Goal: Task Accomplishment & Management: Complete application form

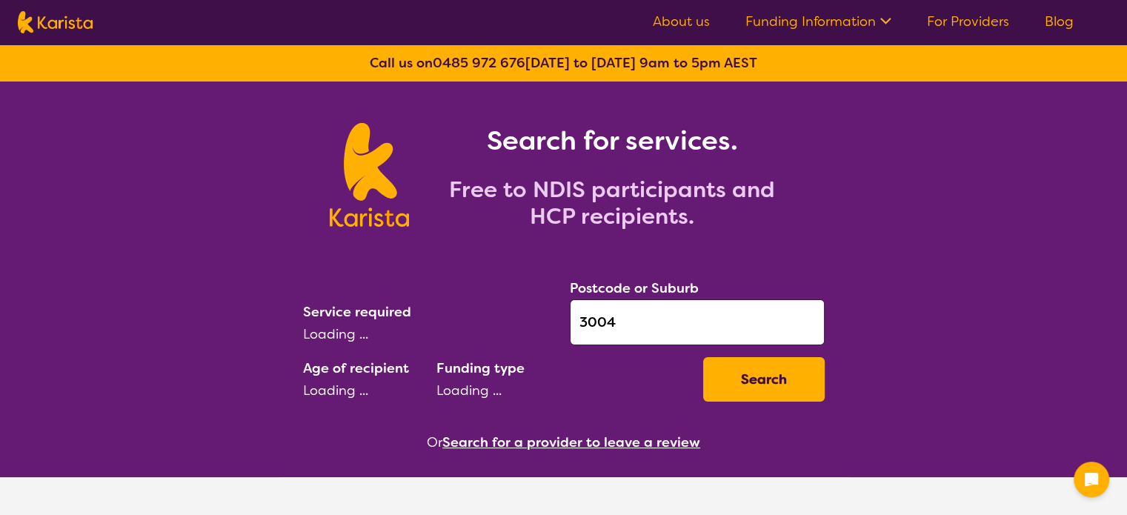
select select "Physiotherapy"
select select "AD"
select select "NDIS"
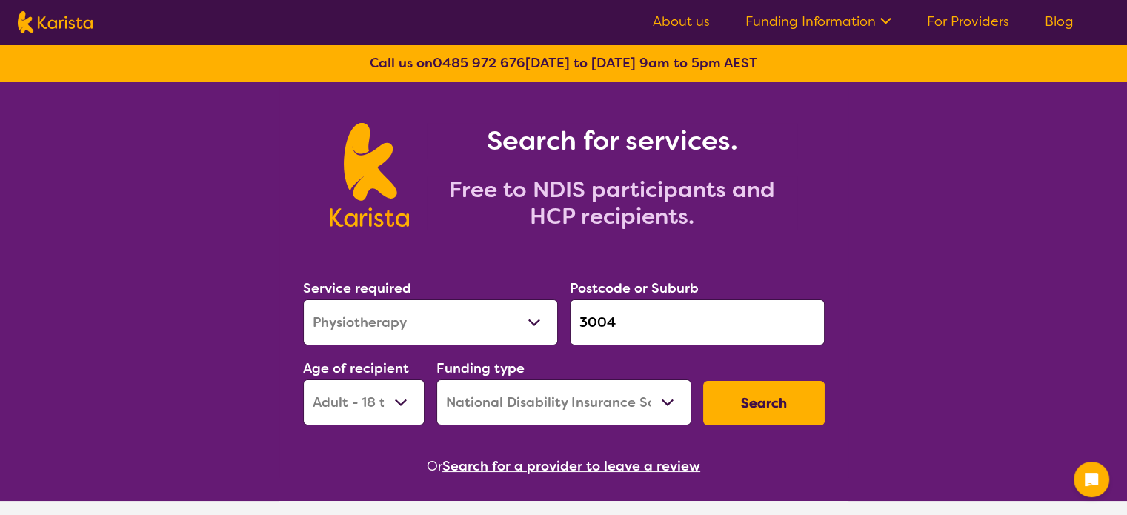
click at [468, 325] on select "Allied Health Assistant Assessment ([MEDICAL_DATA] or [MEDICAL_DATA]) Behaviour…" at bounding box center [430, 322] width 255 height 46
select select "[MEDICAL_DATA]"
click at [303, 299] on select "Allied Health Assistant Assessment ([MEDICAL_DATA] or [MEDICAL_DATA]) Behaviour…" at bounding box center [430, 322] width 255 height 46
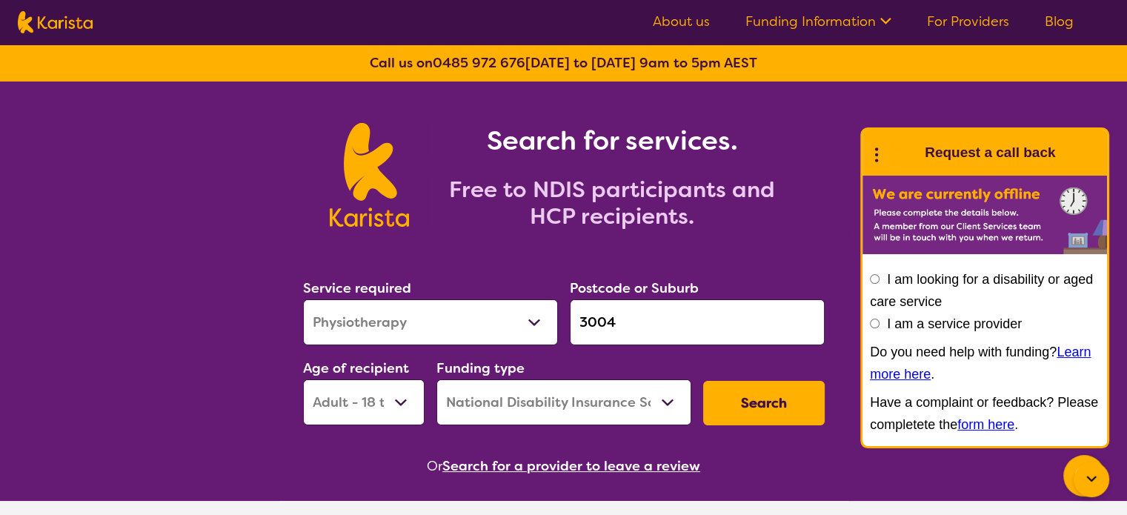
click at [774, 401] on button "Search" at bounding box center [764, 403] width 122 height 44
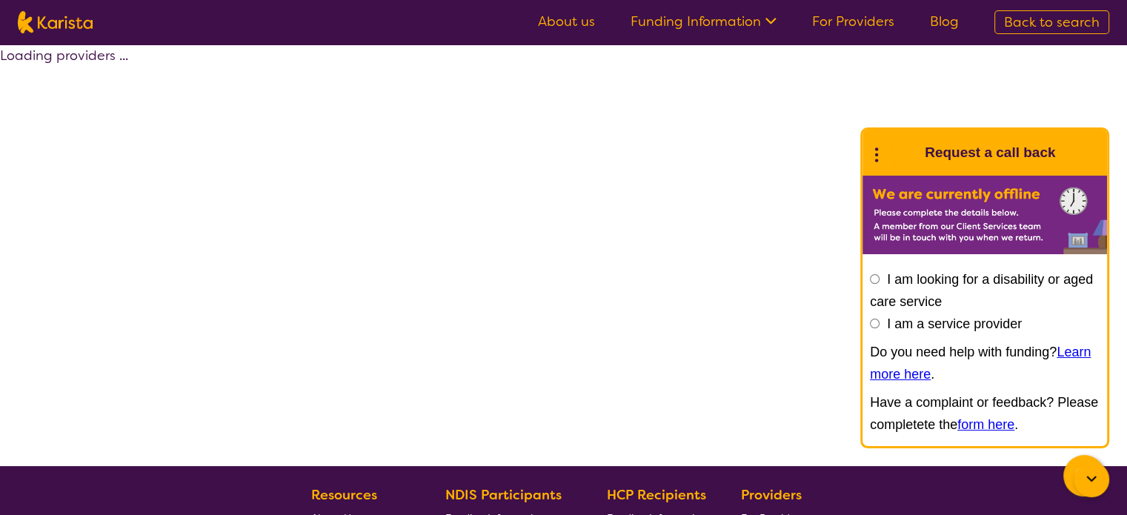
click at [876, 159] on circle at bounding box center [876, 160] width 3 height 3
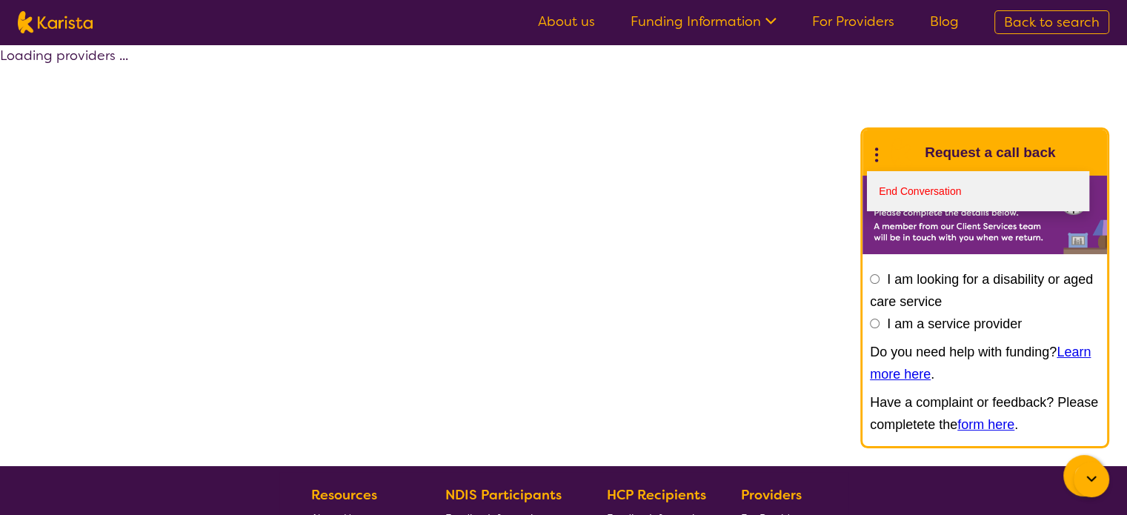
click at [890, 185] on link "End Conversation" at bounding box center [978, 191] width 222 height 40
select select "by_score"
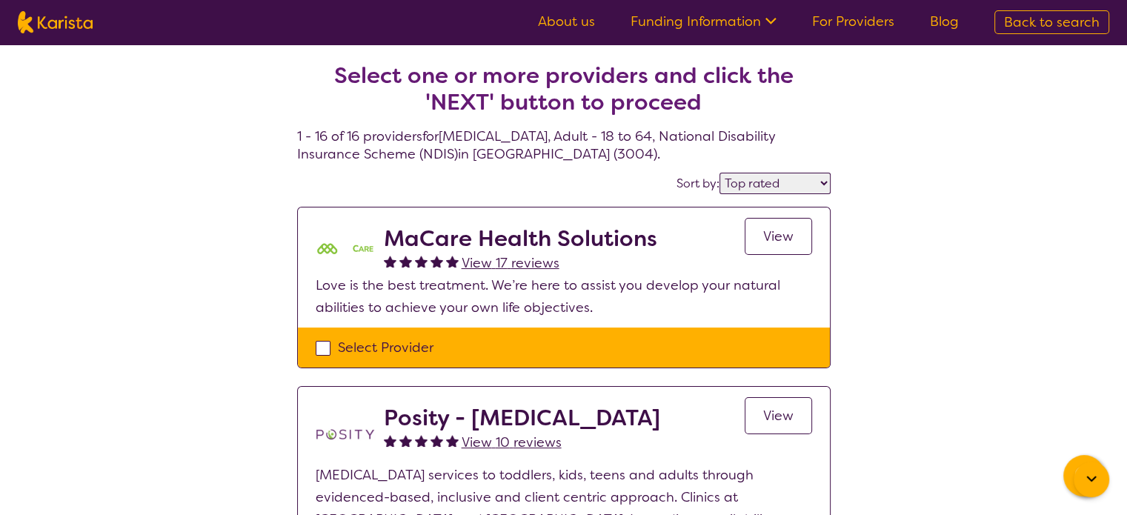
drag, startPoint x: 406, startPoint y: 339, endPoint x: 424, endPoint y: 345, distance: 18.5
click at [406, 339] on div "Select Provider" at bounding box center [564, 347] width 496 height 22
checkbox input "true"
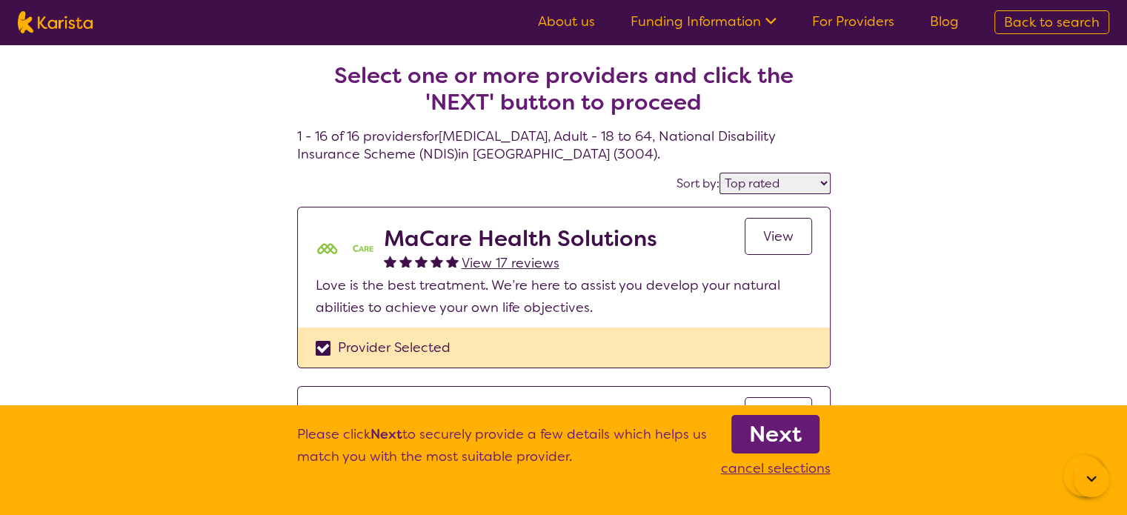
click at [792, 439] on b "Next" at bounding box center [775, 434] width 53 height 30
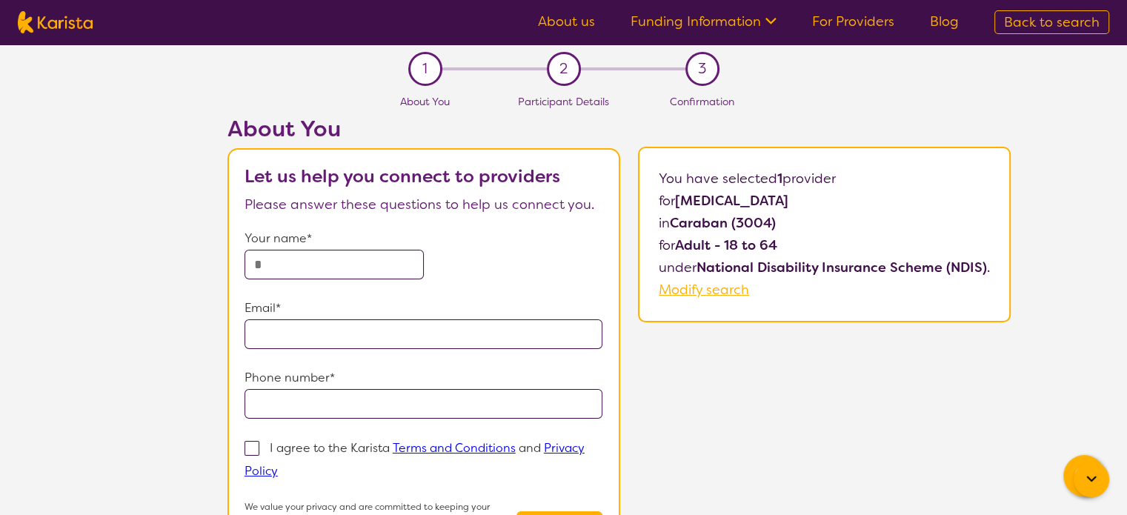
click at [345, 277] on input "text" at bounding box center [333, 265] width 179 height 30
type input "*********"
type input "**********"
click at [282, 432] on form "**********" at bounding box center [423, 396] width 359 height 339
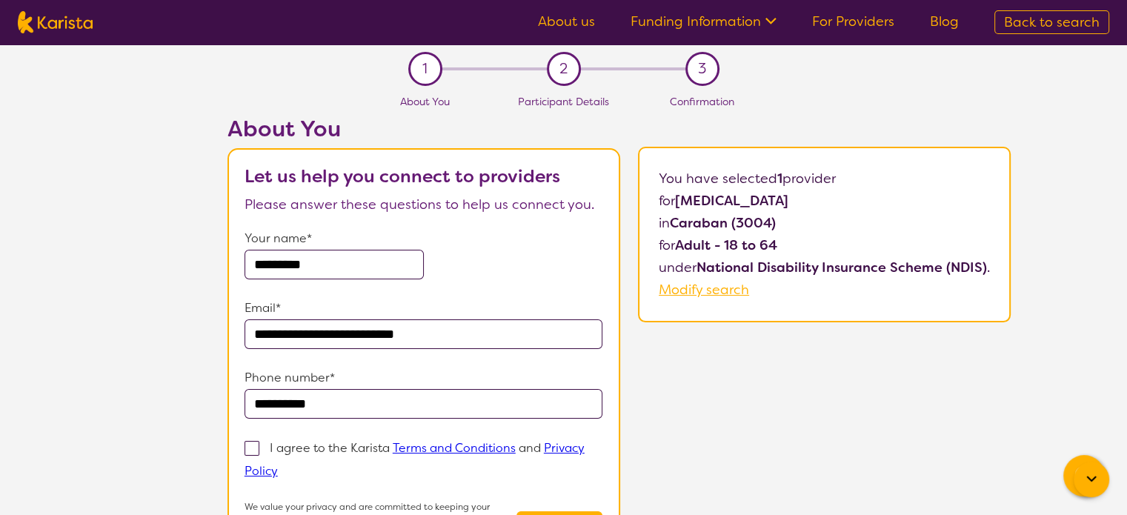
click at [282, 443] on p "I agree to the Karista Terms and Conditions and Privacy Policy" at bounding box center [414, 459] width 340 height 39
click at [282, 465] on input "I agree to the Karista Terms and Conditions and Privacy Policy" at bounding box center [283, 470] width 10 height 10
checkbox input "true"
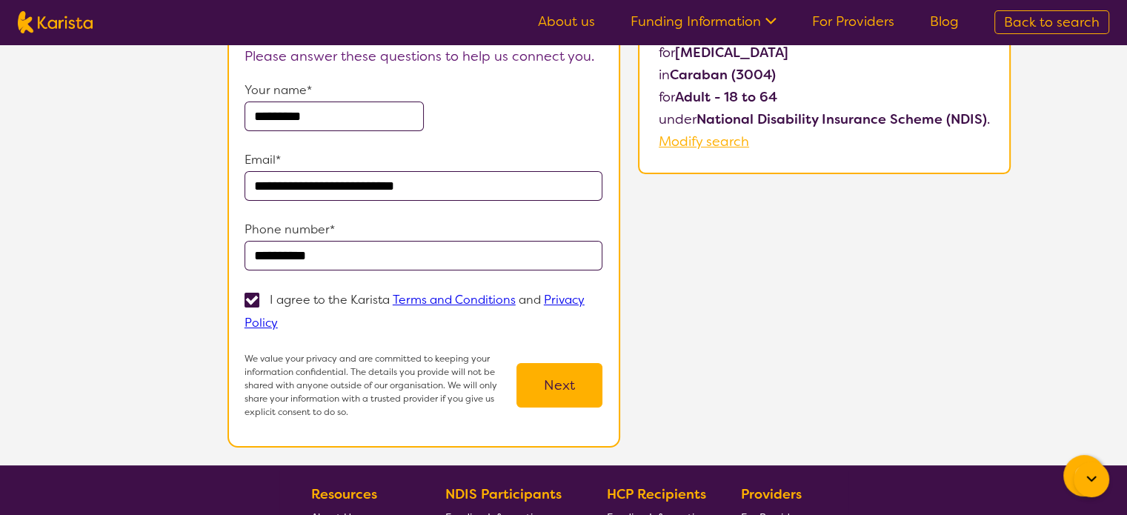
click at [556, 381] on button "Next" at bounding box center [559, 385] width 86 height 44
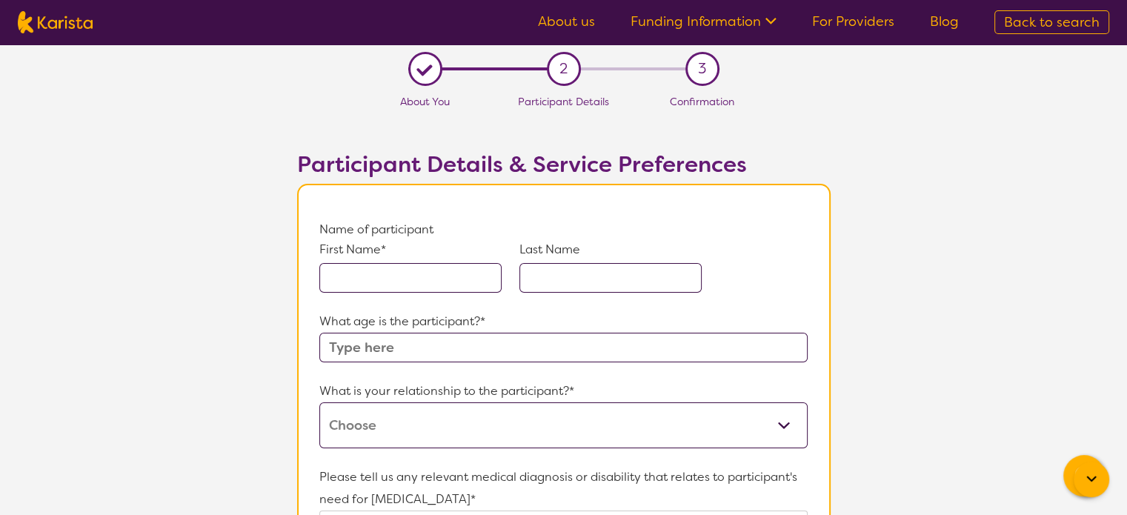
click at [403, 258] on div "First Name*" at bounding box center [410, 267] width 182 height 52
click at [421, 268] on input "text" at bounding box center [410, 278] width 182 height 30
type input "D"
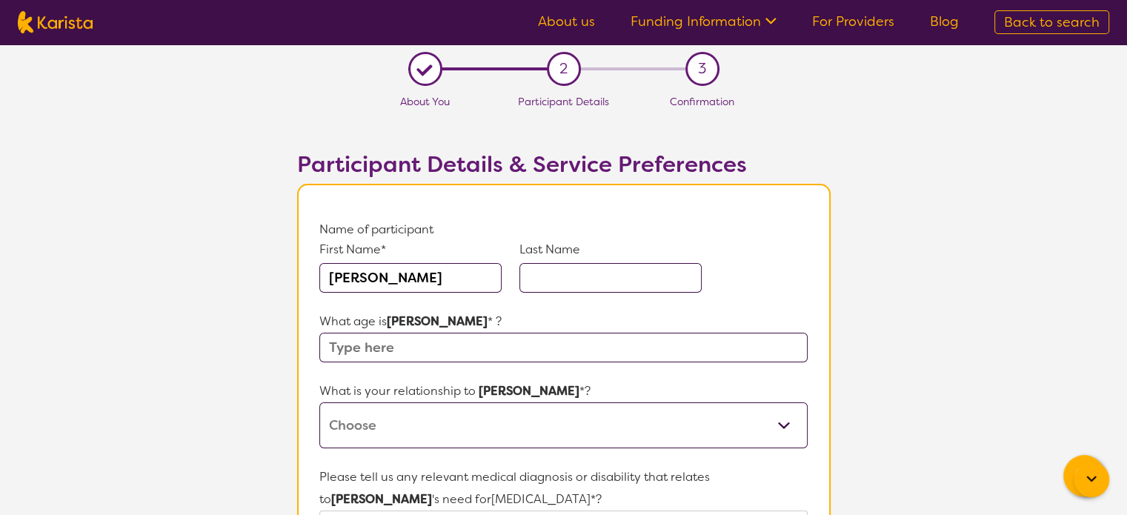
type input "[PERSON_NAME]"
click at [392, 349] on input "text" at bounding box center [563, 348] width 488 height 30
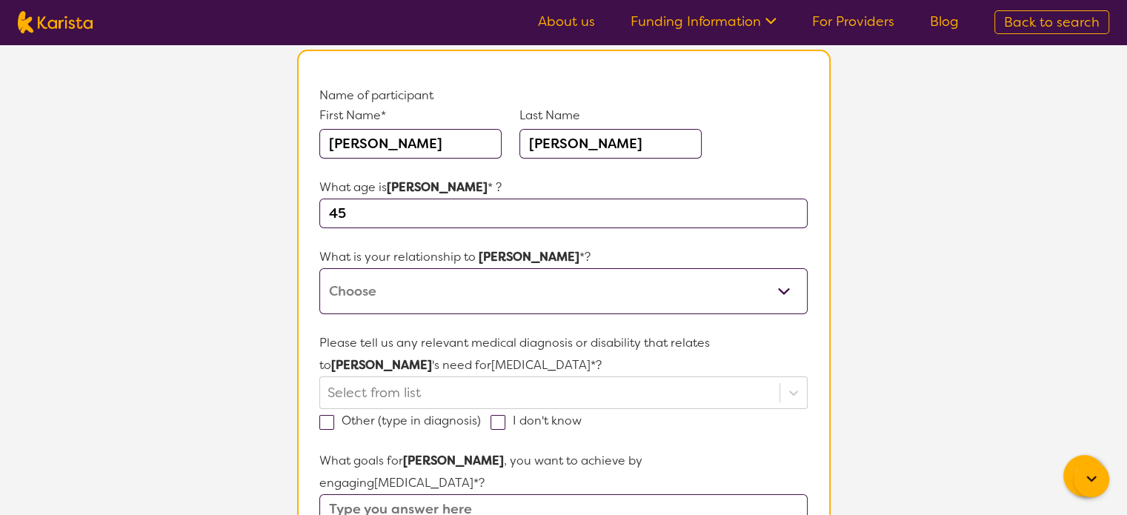
scroll to position [148, 0]
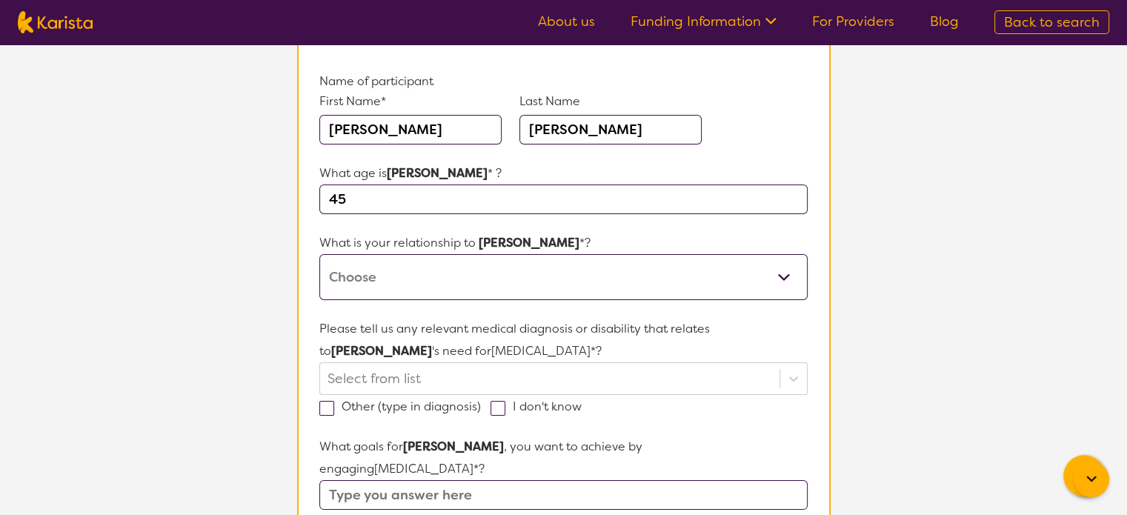
type input "45"
click at [383, 282] on select "This request is for myself I am their parent I am their child I am their spouse…" at bounding box center [563, 277] width 488 height 46
click at [374, 272] on select "This request is for myself I am their parent I am their child I am their spouse…" at bounding box center [563, 277] width 488 height 46
select select "I am their carer"
click at [319, 254] on select "This request is for myself I am their parent I am their child I am their spouse…" at bounding box center [563, 277] width 488 height 46
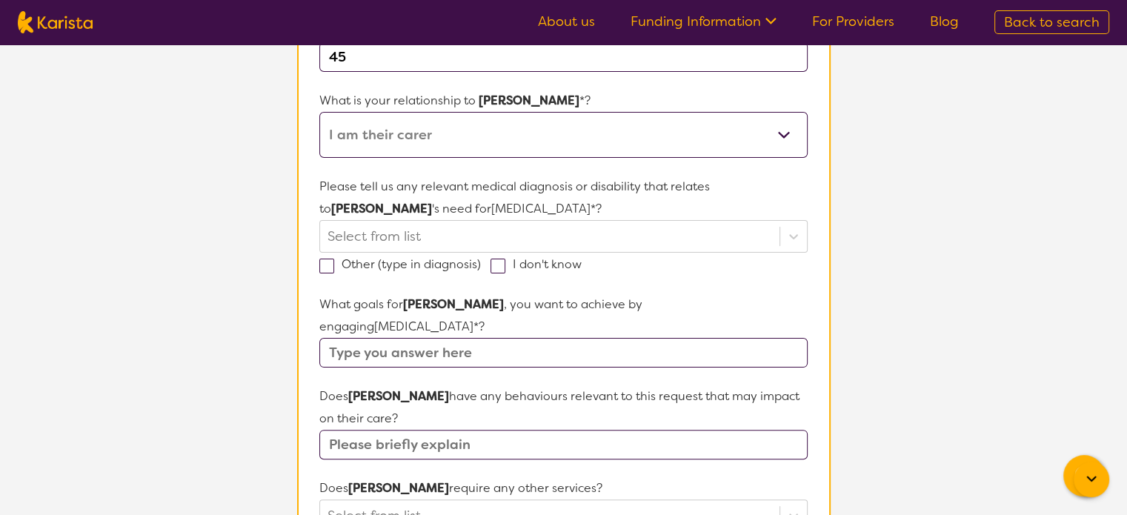
scroll to position [519, 0]
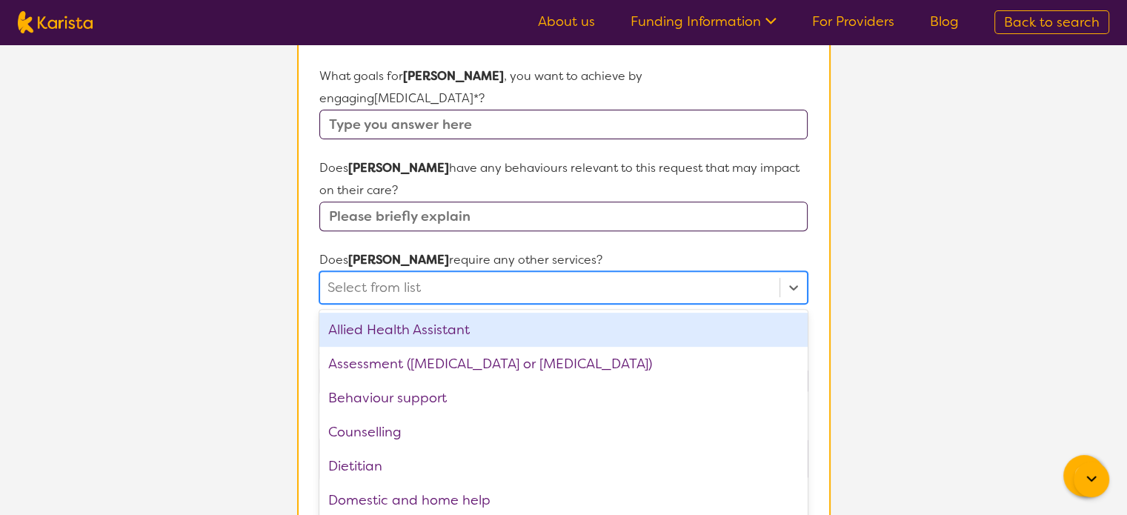
click at [396, 275] on div at bounding box center [549, 287] width 444 height 25
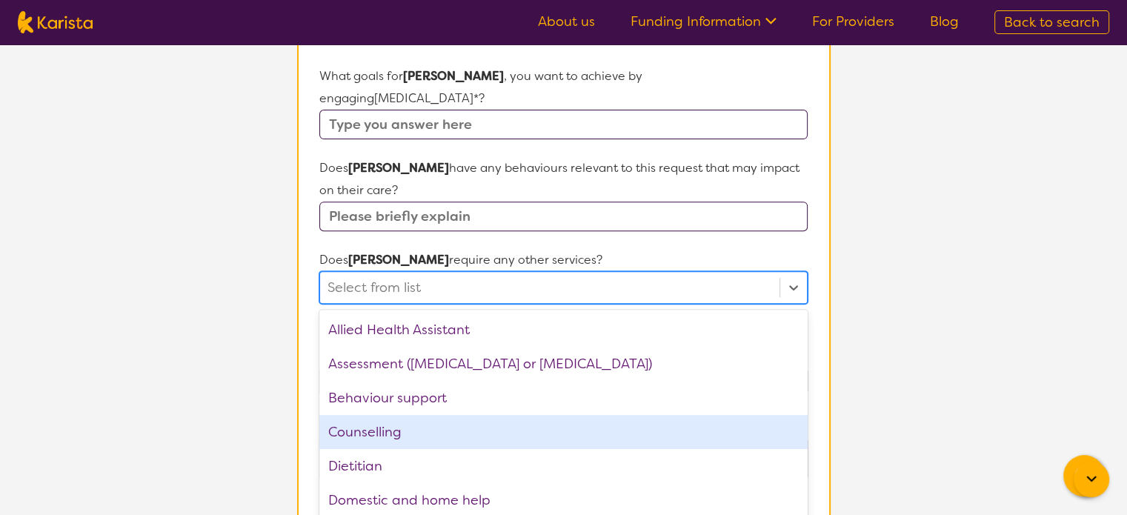
click at [379, 415] on div "Counselling" at bounding box center [563, 432] width 488 height 34
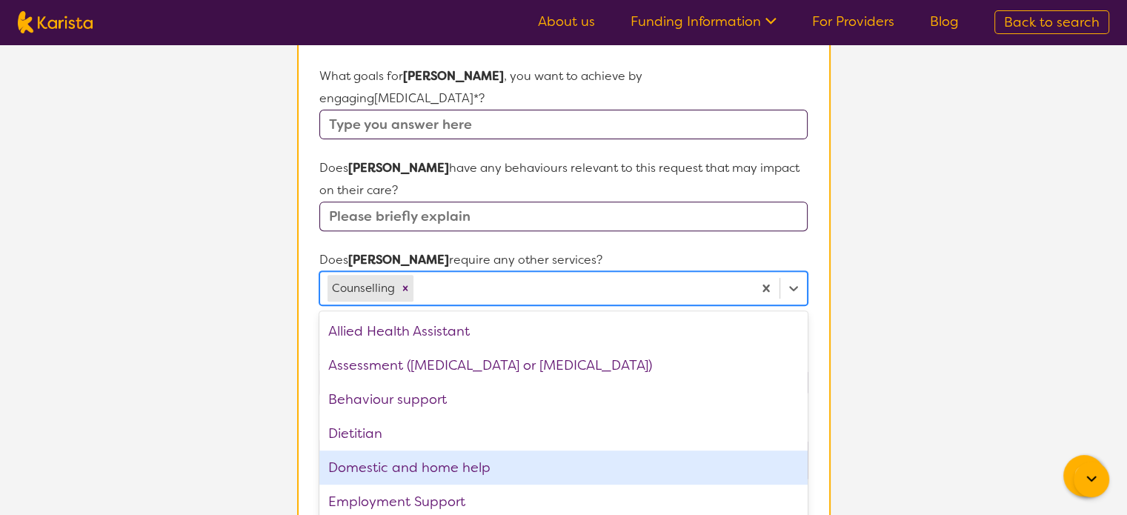
click at [379, 416] on div "Dietitian" at bounding box center [563, 433] width 488 height 34
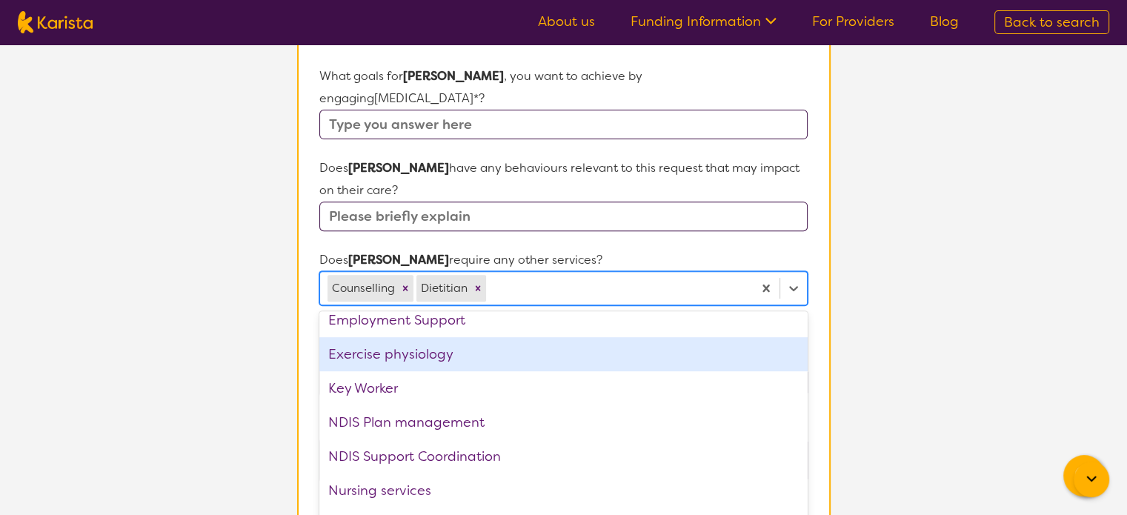
scroll to position [148, 0]
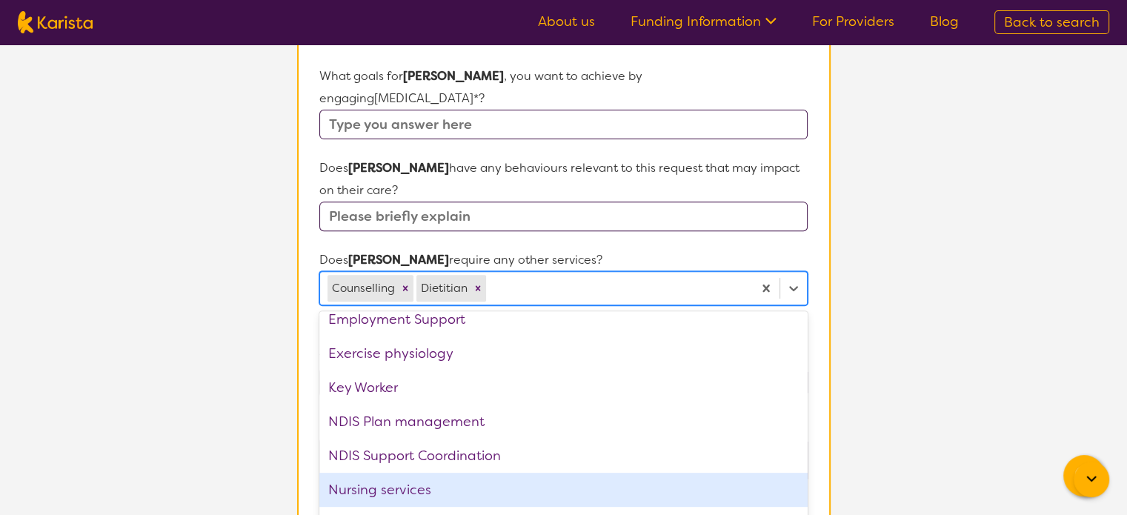
click at [376, 473] on div "Nursing services" at bounding box center [563, 490] width 488 height 34
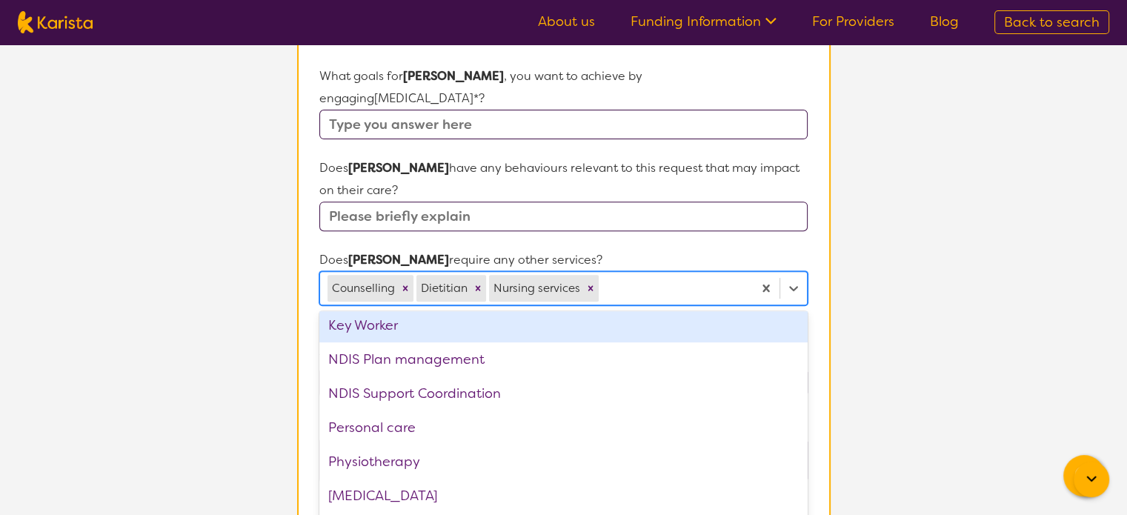
scroll to position [296, 0]
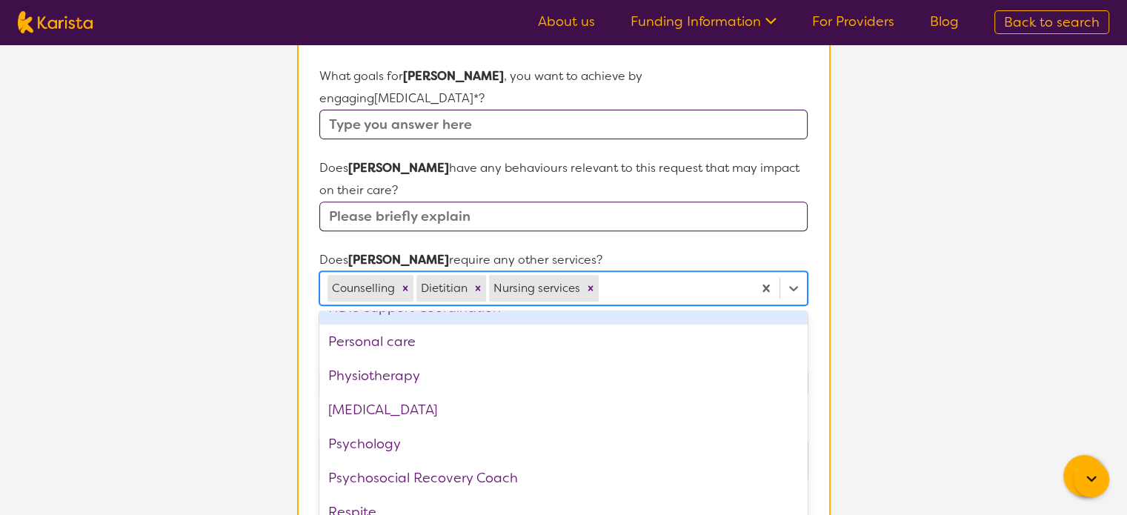
click at [880, 284] on section "L About You 2 Participant Details 3 Confirmation Participant Details & Service …" at bounding box center [563, 191] width 1127 height 1330
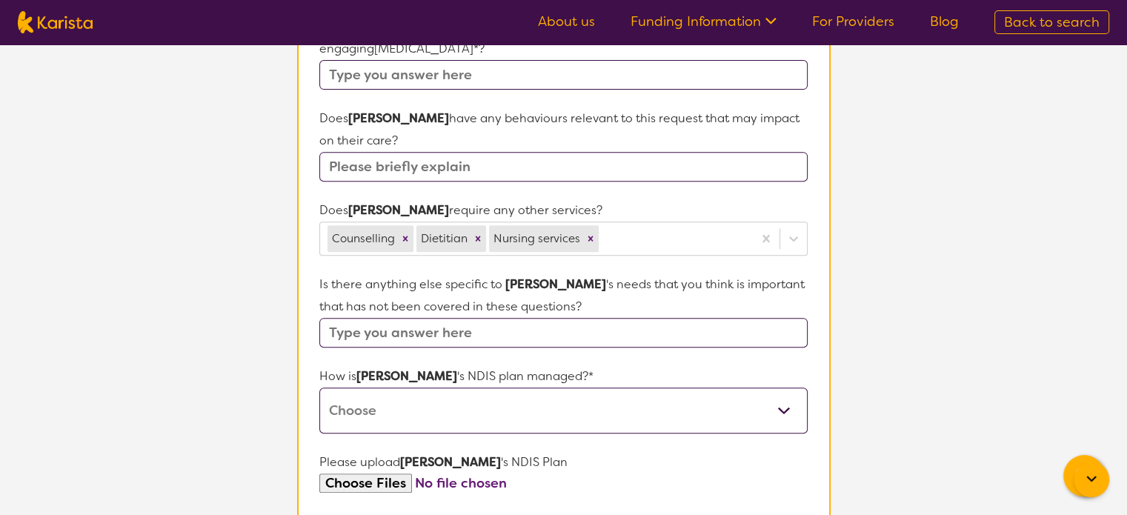
scroll to position [667, 0]
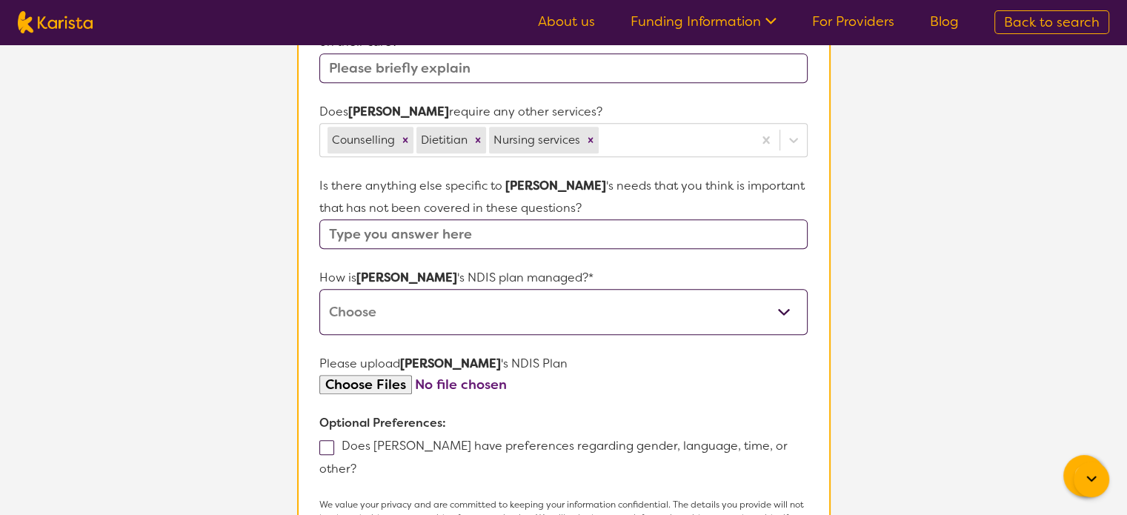
drag, startPoint x: 379, startPoint y: 296, endPoint x: 378, endPoint y: 316, distance: 20.8
click at [379, 296] on select "Self-managed NDIS plan Managed by a registered plan management provider (not th…" at bounding box center [563, 312] width 488 height 46
drag, startPoint x: 382, startPoint y: 299, endPoint x: 380, endPoint y: 308, distance: 9.7
click at [382, 299] on select "Self-managed NDIS plan Managed by a registered plan management provider (not th…" at bounding box center [563, 312] width 488 height 46
select select "Self Managed"
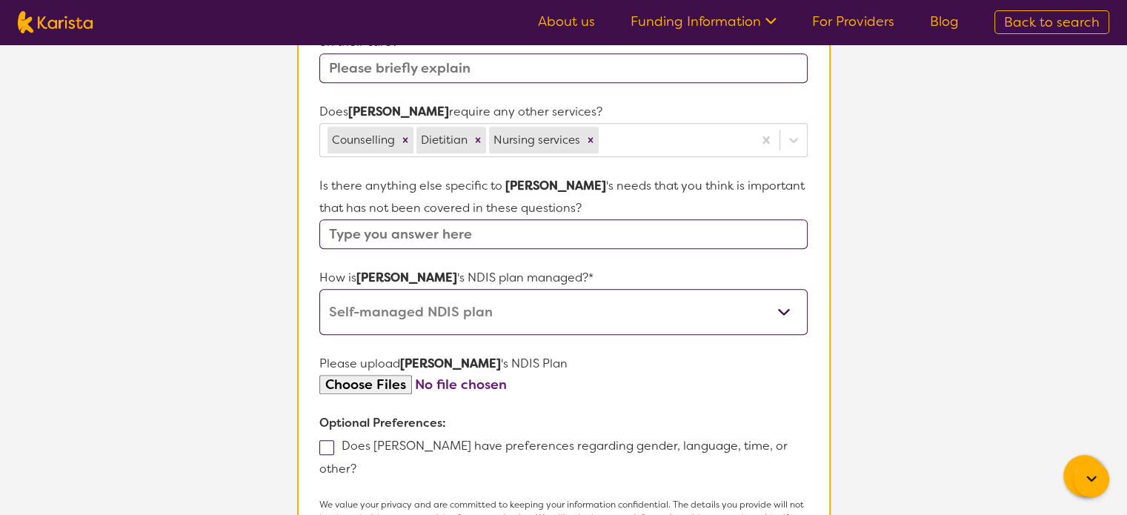
click at [319, 289] on select "Self-managed NDIS plan Managed by a registered plan management provider (not th…" at bounding box center [563, 312] width 488 height 46
click at [385, 353] on p "Please upload [PERSON_NAME] 's NDIS Plan" at bounding box center [563, 364] width 488 height 22
click at [382, 375] on input "file" at bounding box center [563, 385] width 488 height 20
type input "C:\fakepath\NDIS Plan.pdf"
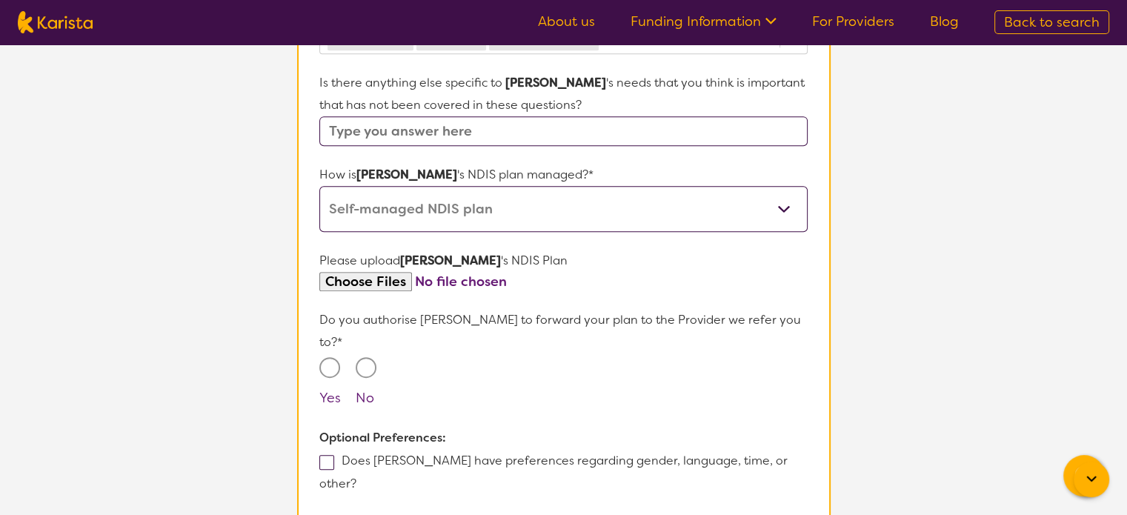
scroll to position [815, 0]
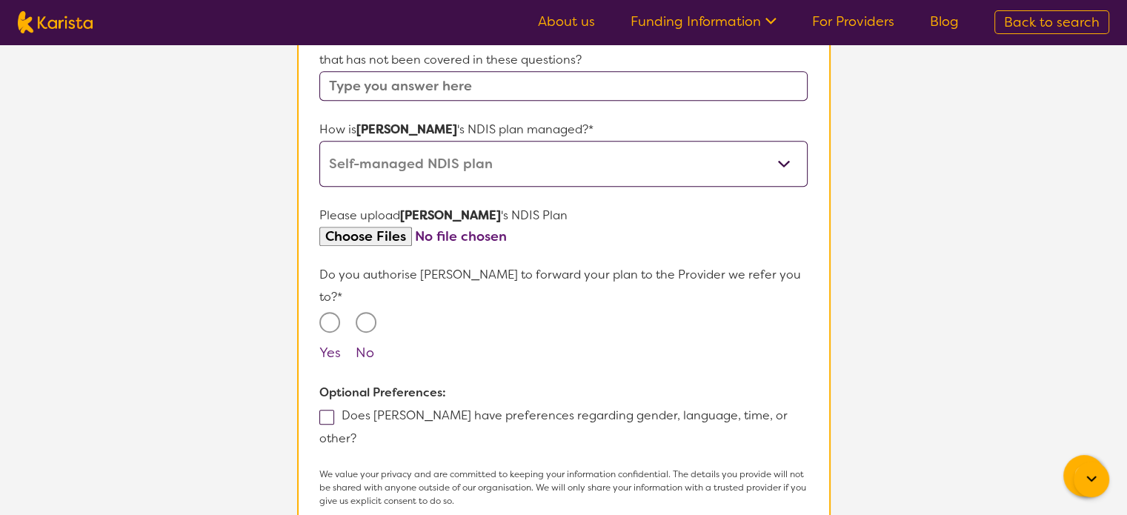
click at [330, 312] on input "Yes" at bounding box center [329, 322] width 21 height 21
radio input "true"
click at [330, 410] on span at bounding box center [326, 417] width 15 height 15
click at [356, 433] on input "Does [PERSON_NAME] have preferences regarding gender, language, time, or other?" at bounding box center [361, 438] width 10 height 10
checkbox input "true"
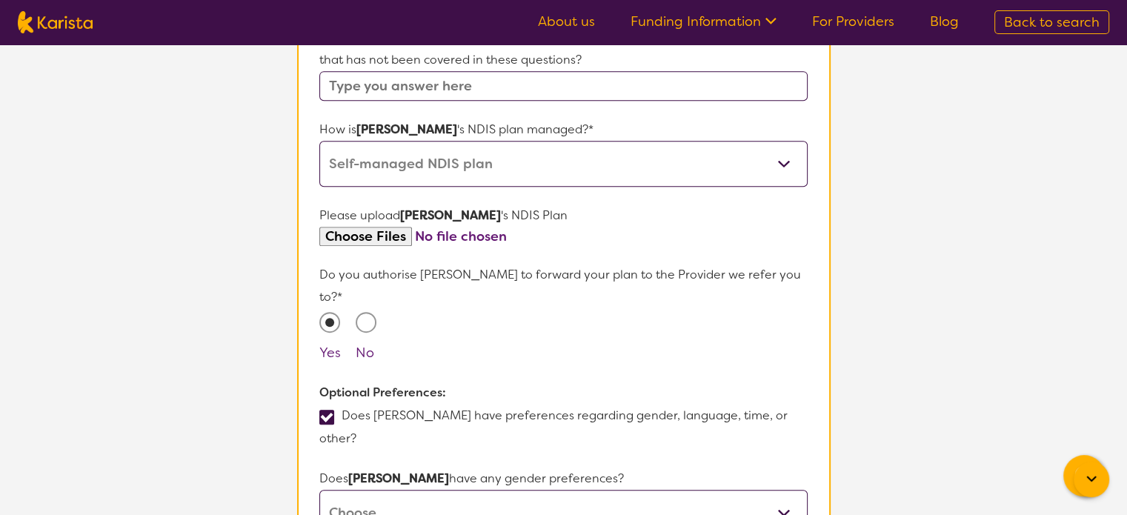
click at [413, 141] on select "Self-managed NDIS plan Managed by a registered plan management provider (not th…" at bounding box center [563, 164] width 488 height 46
click at [880, 162] on section "L About You 2 Participant Details 3 Confirmation Participant Details & Service …" at bounding box center [563, 189] width 1127 height 1920
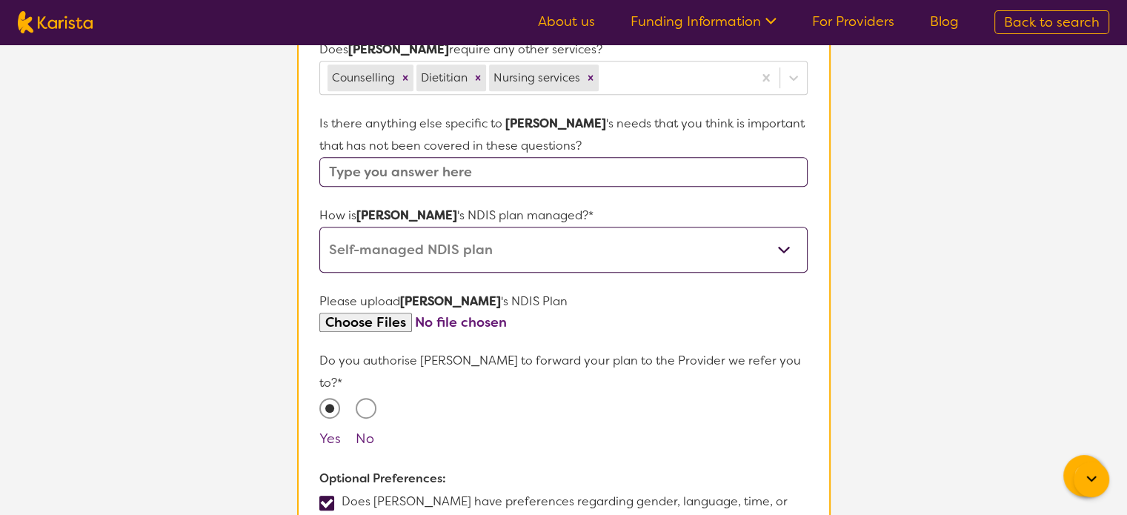
scroll to position [667, 0]
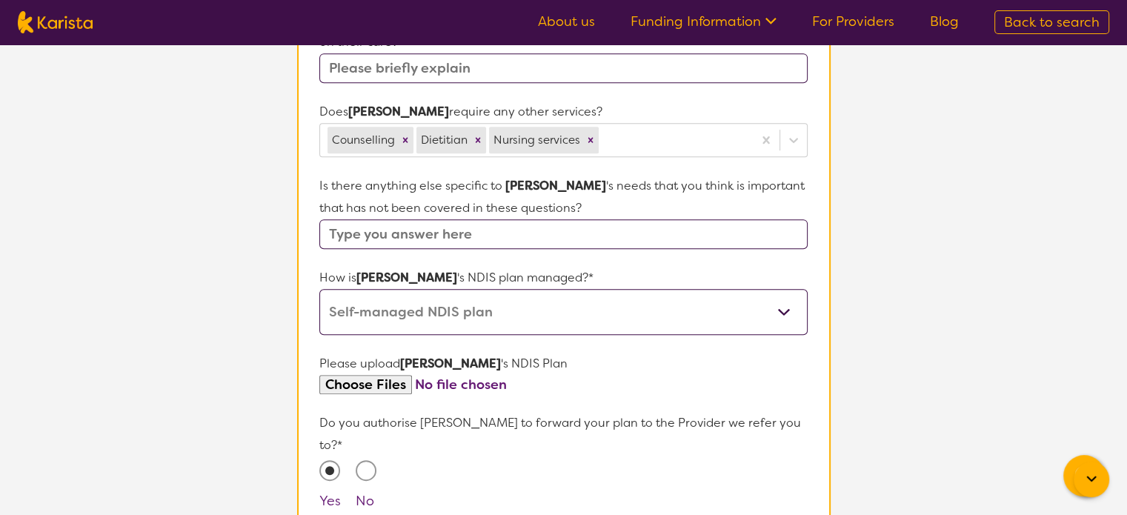
click at [395, 219] on input "text" at bounding box center [563, 234] width 488 height 30
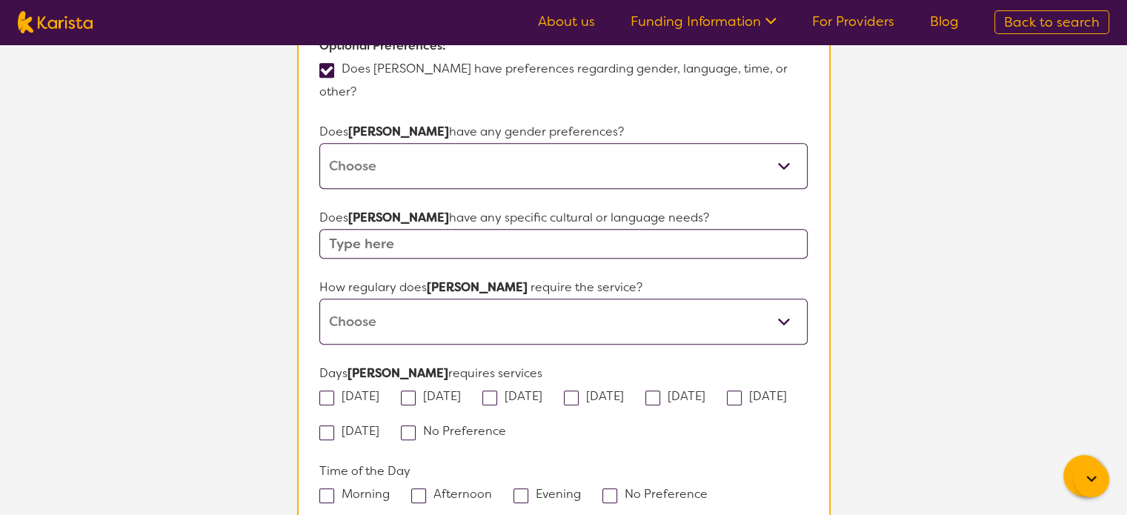
scroll to position [1037, 0]
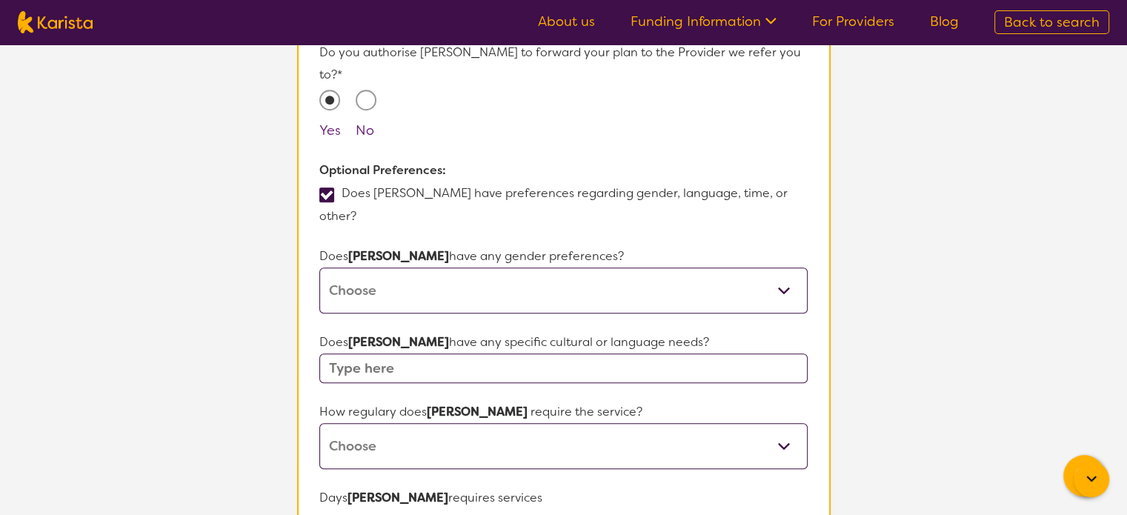
type input "test"
click at [325, 187] on span at bounding box center [326, 194] width 15 height 15
click at [356, 210] on input "Does [PERSON_NAME] have preferences regarding gender, language, time, or other?" at bounding box center [361, 215] width 10 height 10
checkbox input "false"
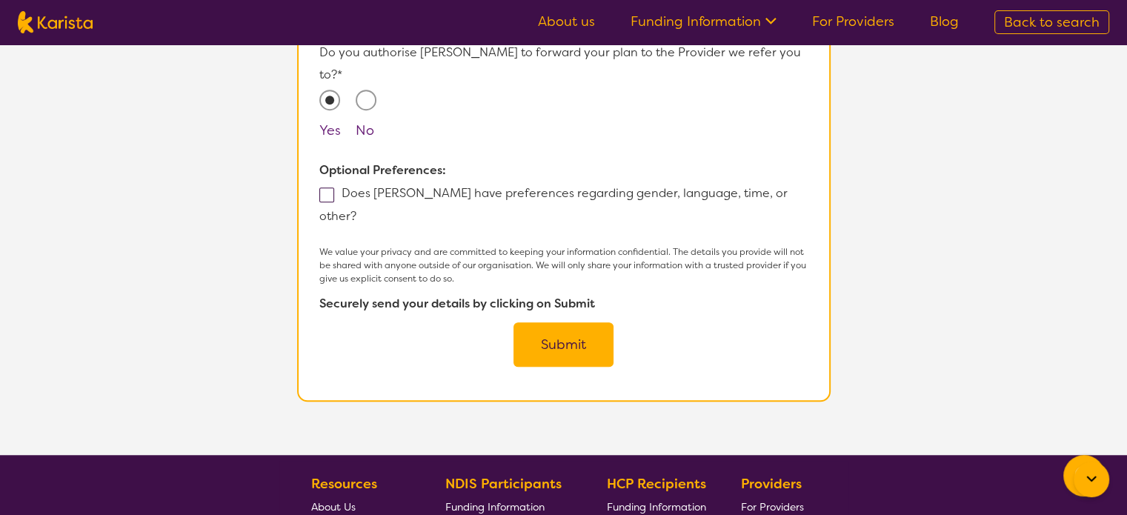
click at [558, 322] on button "Submit" at bounding box center [563, 344] width 100 height 44
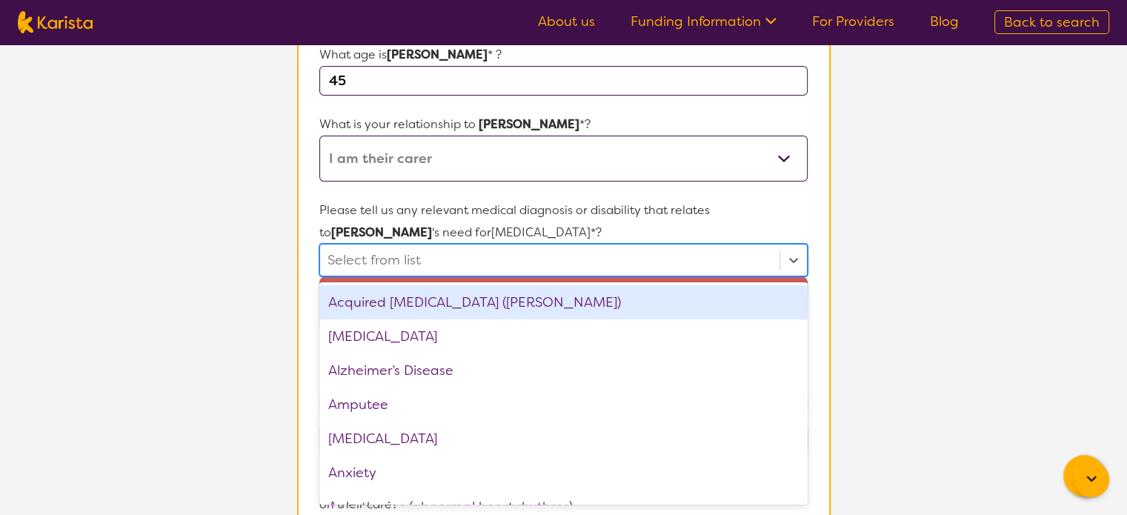
click at [482, 257] on div at bounding box center [549, 259] width 444 height 25
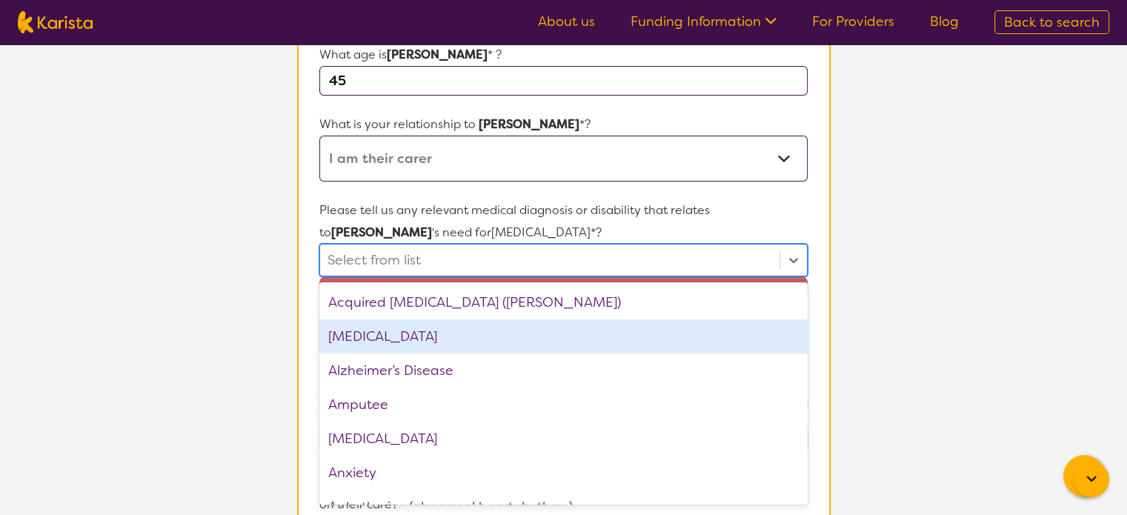
drag, startPoint x: 431, startPoint y: 337, endPoint x: 397, endPoint y: 374, distance: 50.3
click at [429, 341] on div "[MEDICAL_DATA]" at bounding box center [563, 336] width 488 height 34
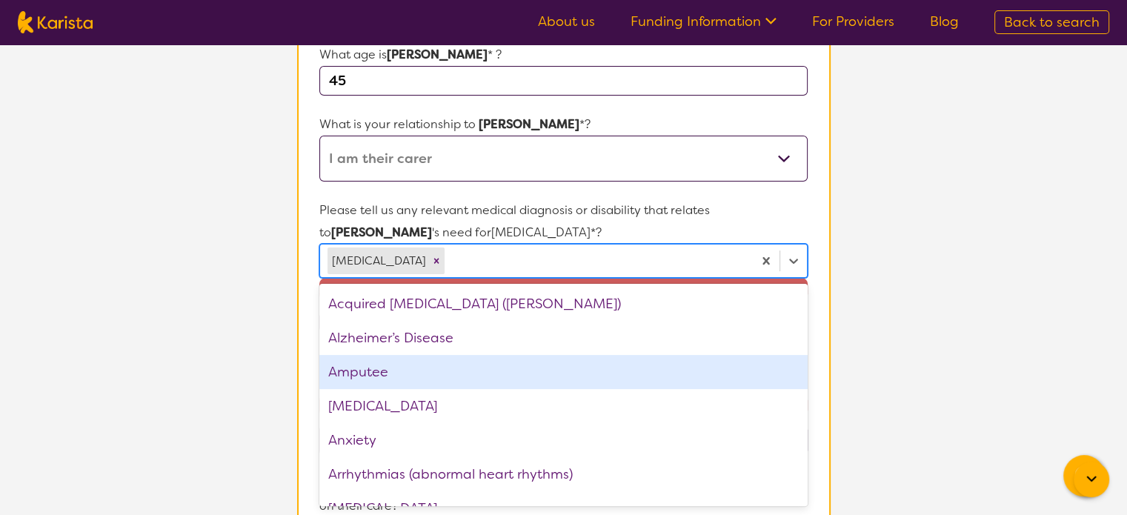
click at [393, 382] on div "Amputee" at bounding box center [563, 372] width 488 height 34
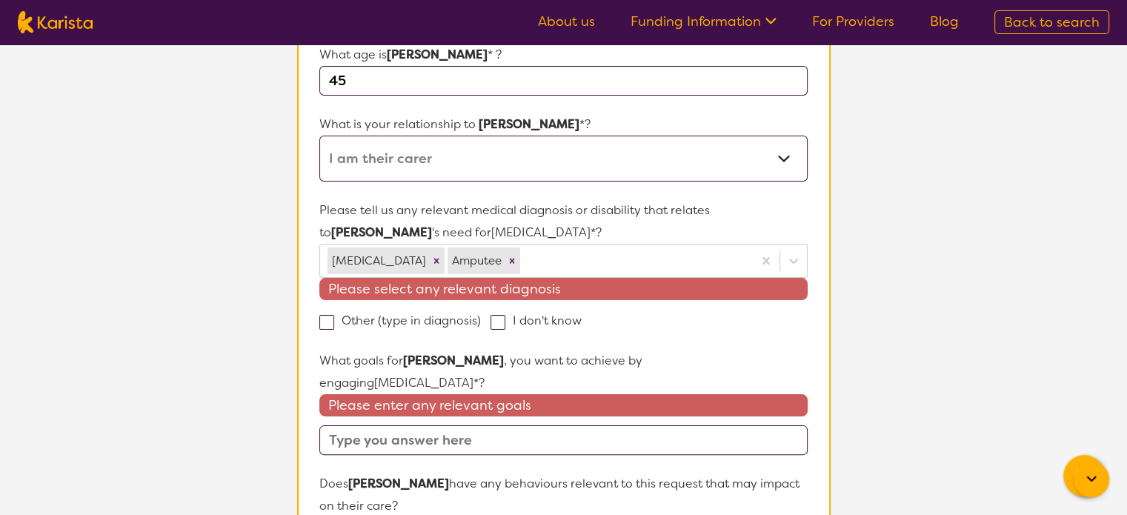
click at [426, 425] on input "text" at bounding box center [563, 440] width 488 height 30
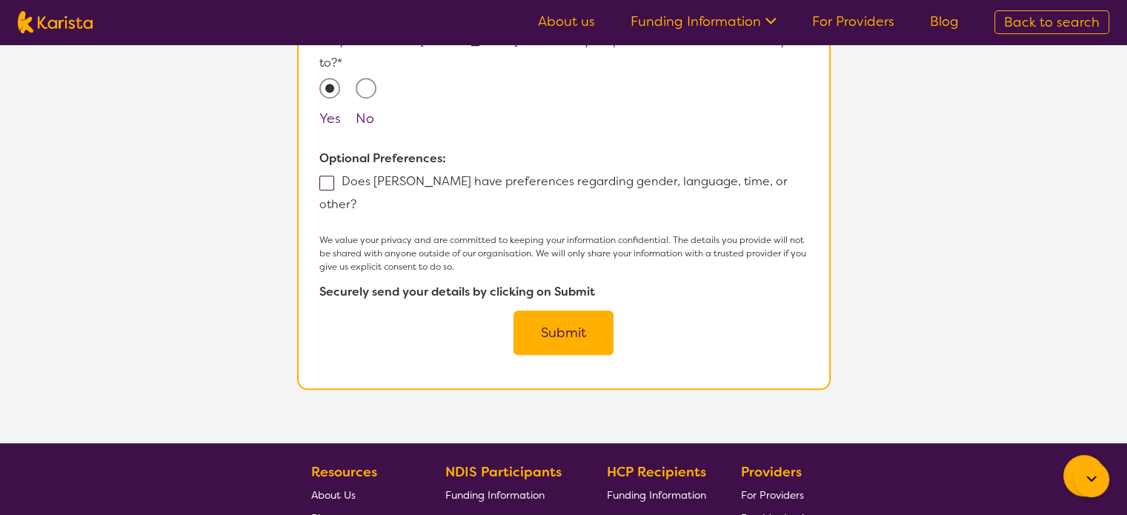
type input "test"
click at [578, 310] on button "Submit" at bounding box center [563, 332] width 100 height 44
